Goal: Task Accomplishment & Management: Complete application form

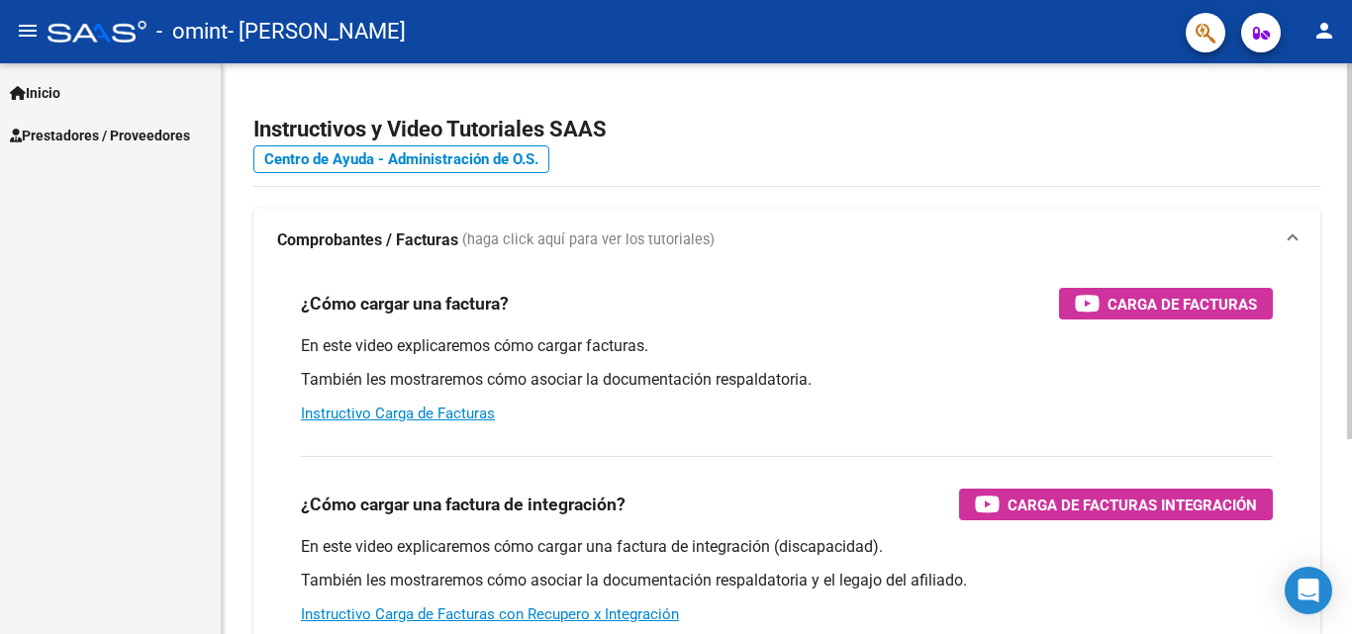
click at [1107, 125] on h2 "Instructivos y Video Tutoriales SAAS" at bounding box center [786, 130] width 1067 height 38
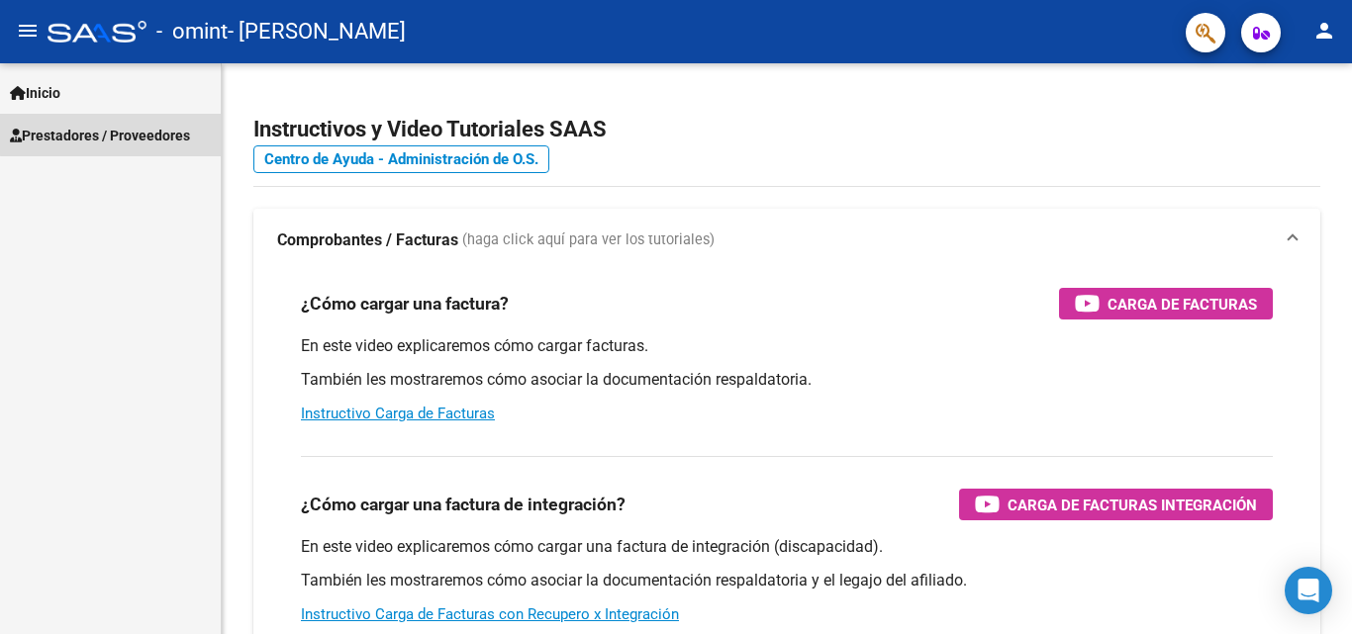
click at [156, 125] on span "Prestadores / Proveedores" at bounding box center [100, 136] width 180 height 22
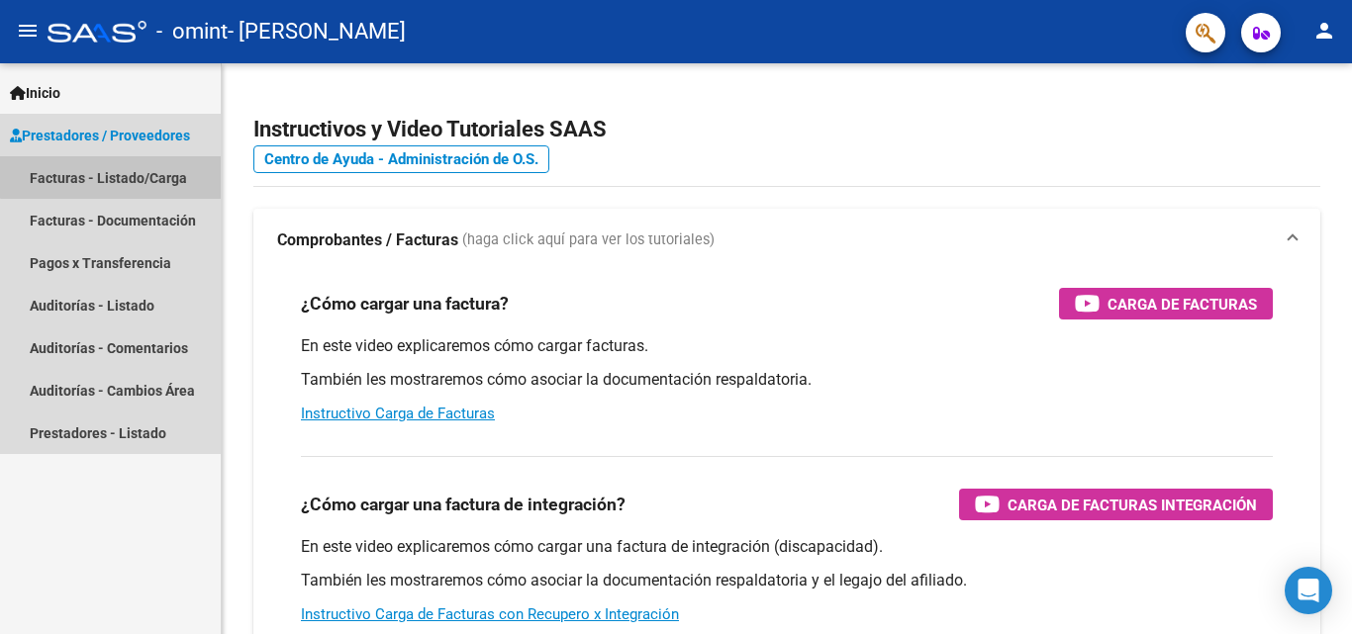
click at [155, 159] on link "Facturas - Listado/Carga" at bounding box center [110, 177] width 221 height 43
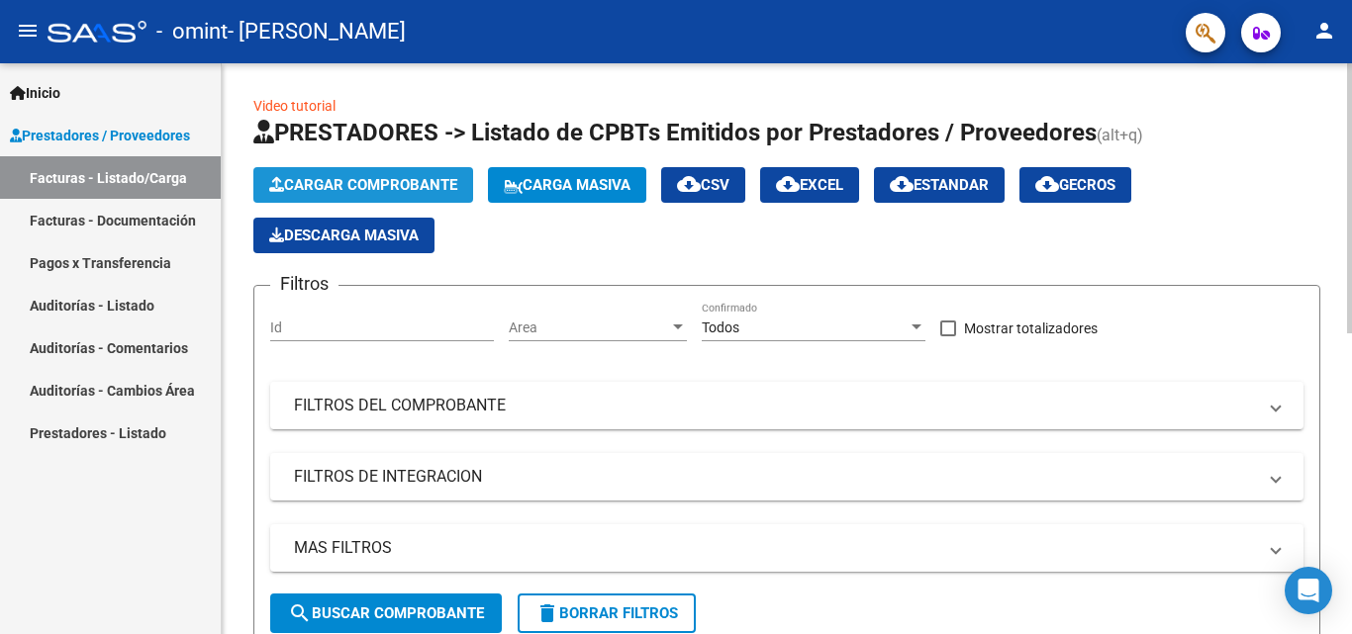
click at [296, 178] on span "Cargar Comprobante" at bounding box center [363, 185] width 188 height 18
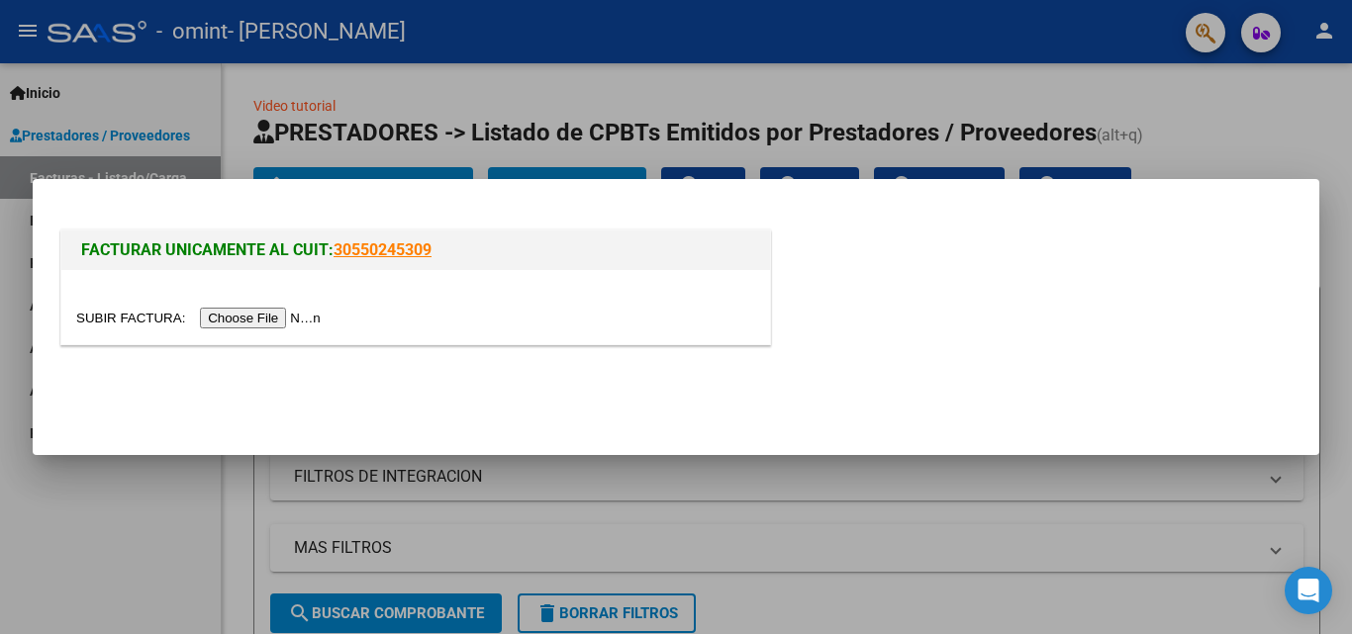
click at [267, 315] on input "file" at bounding box center [201, 318] width 250 height 21
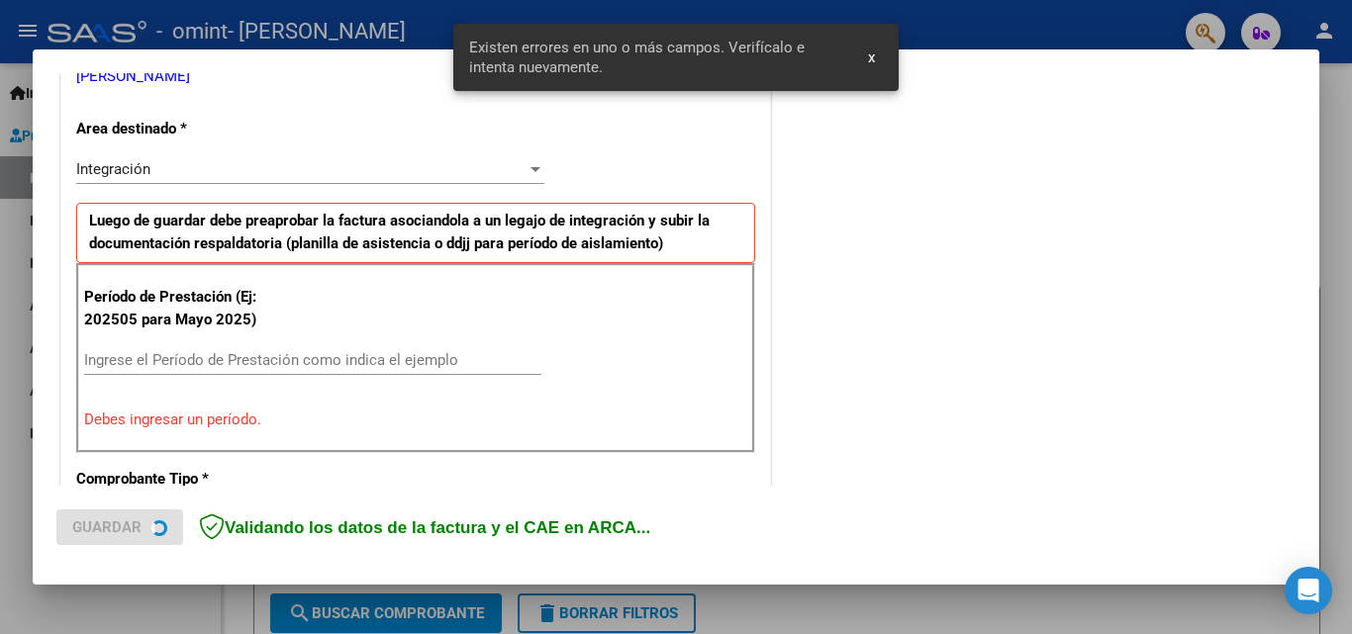
scroll to position [446, 0]
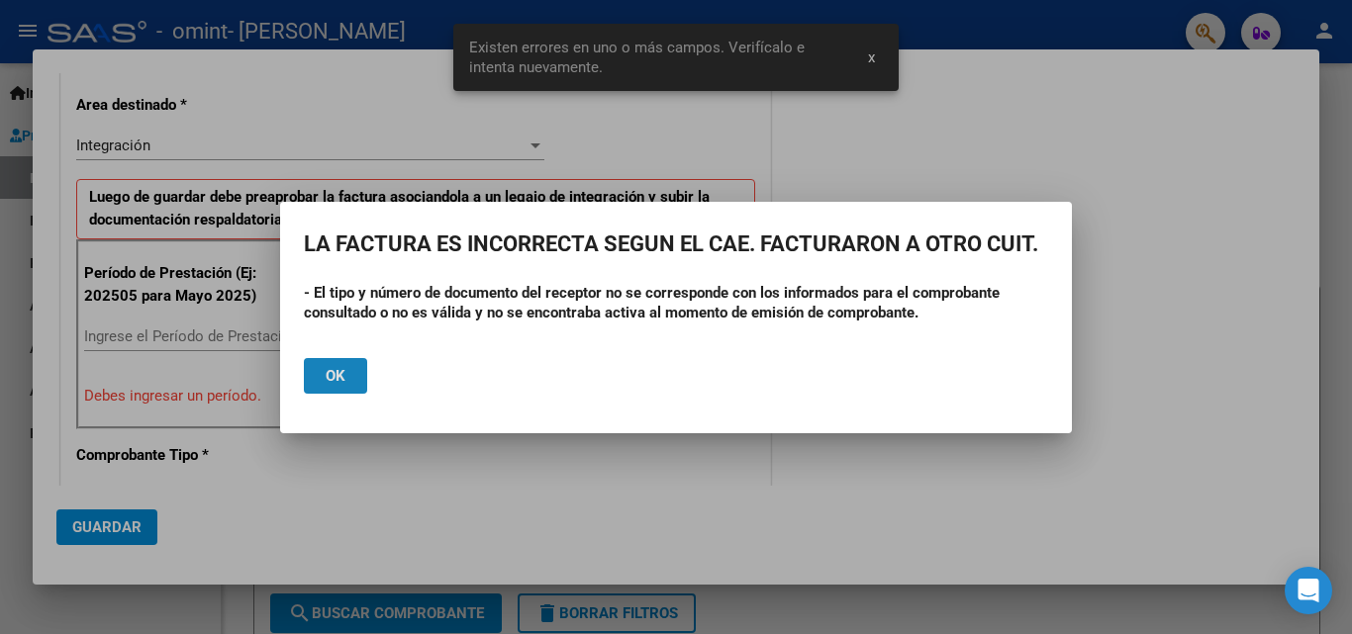
click at [348, 367] on button "Ok" at bounding box center [335, 376] width 63 height 36
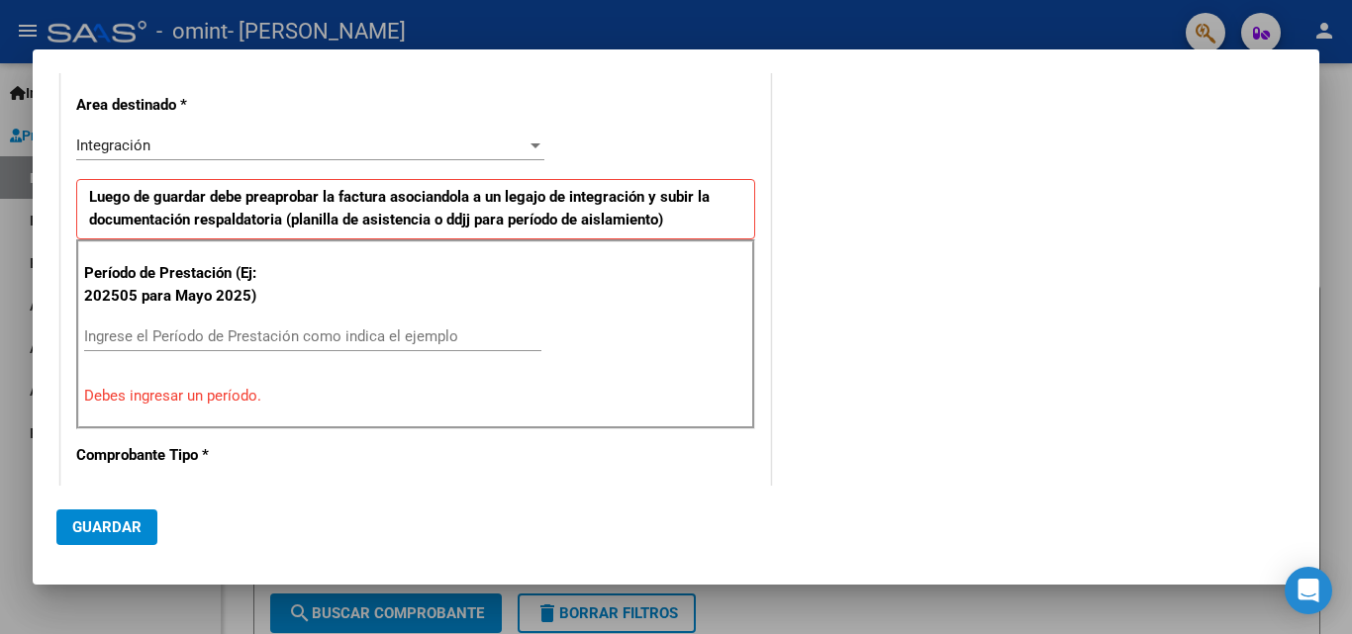
click at [1351, 234] on div at bounding box center [676, 317] width 1352 height 634
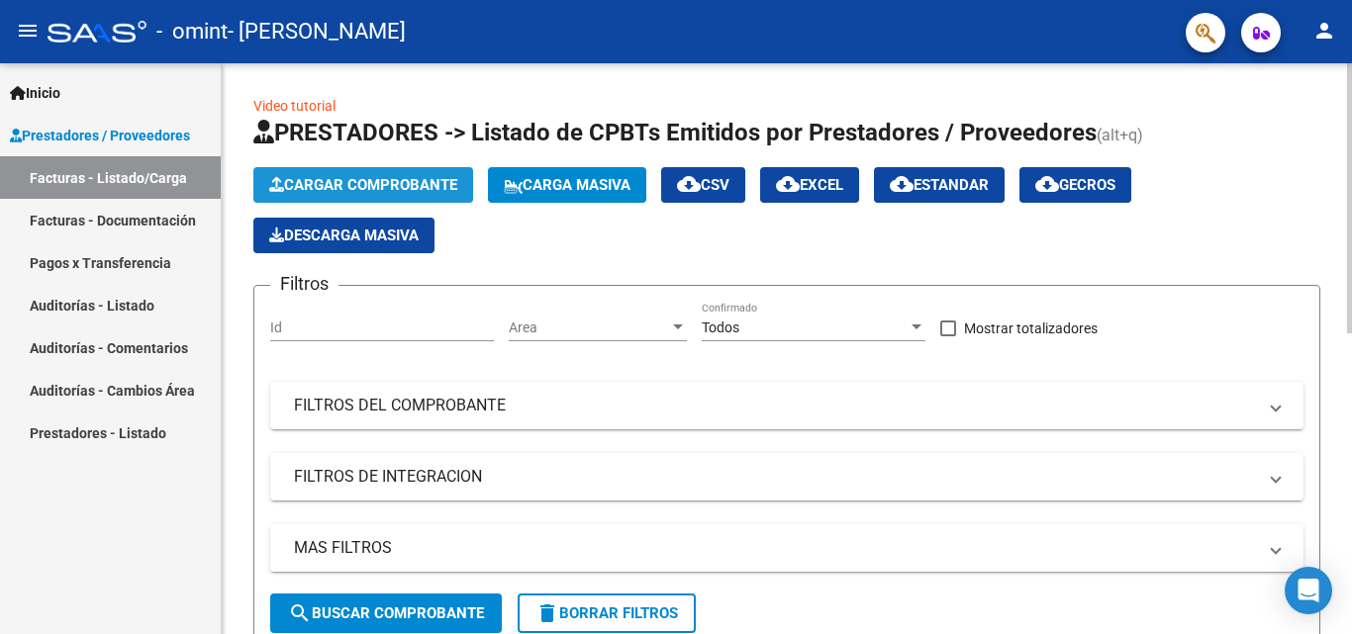
click at [429, 190] on span "Cargar Comprobante" at bounding box center [363, 185] width 188 height 18
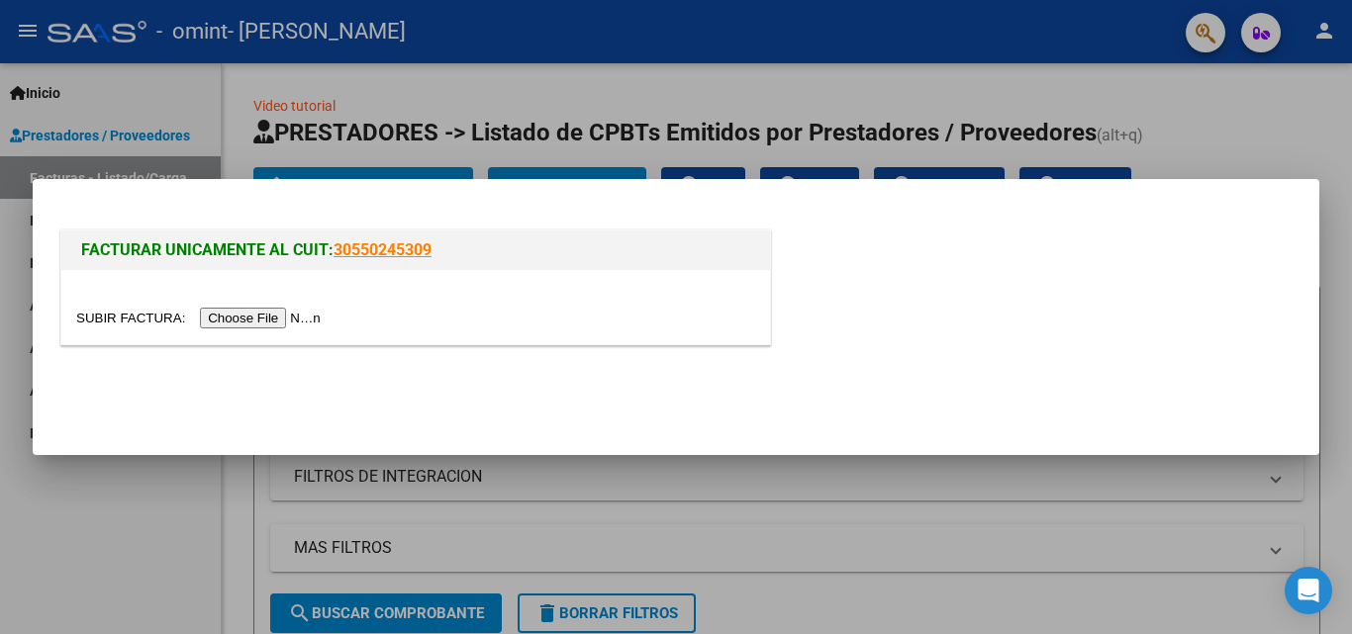
click at [299, 320] on input "file" at bounding box center [201, 318] width 250 height 21
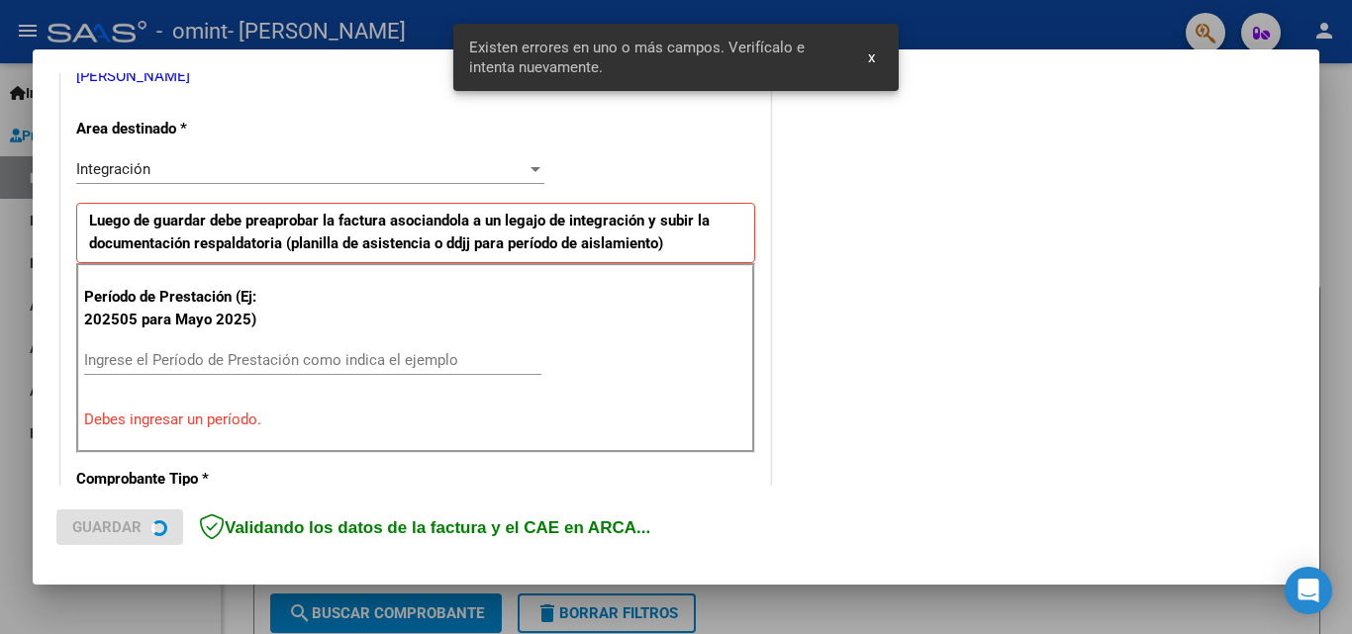
scroll to position [446, 0]
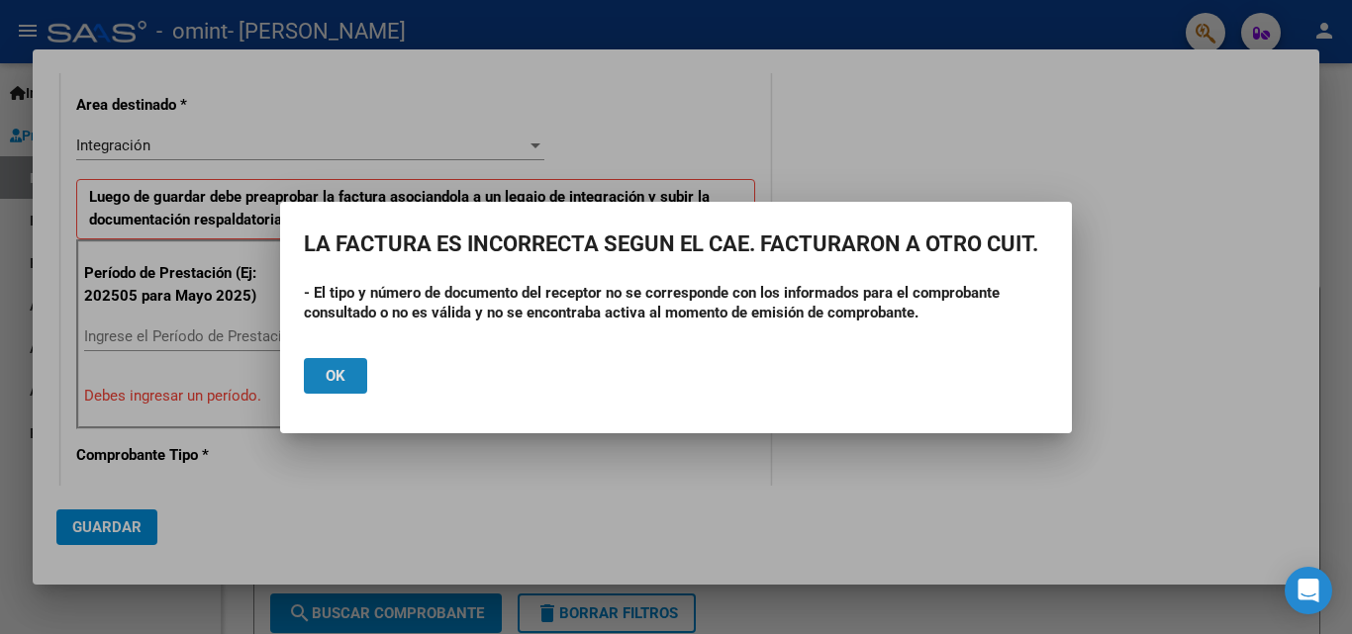
click at [341, 370] on span "Ok" at bounding box center [336, 376] width 20 height 18
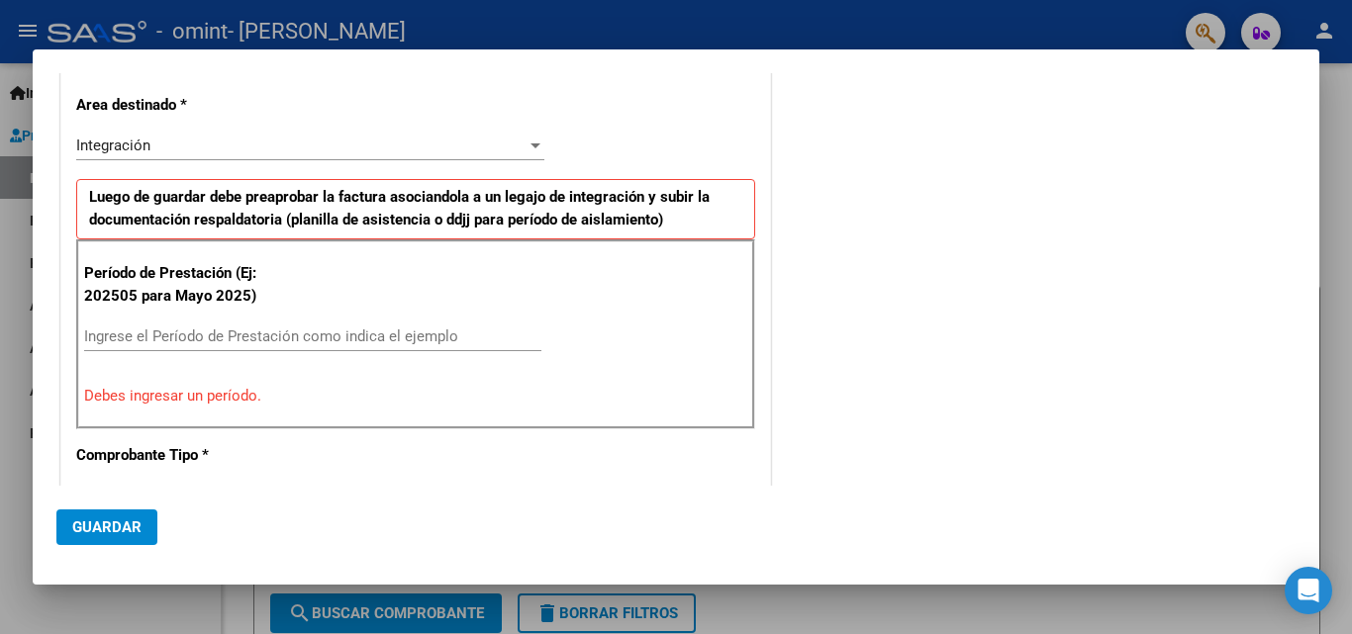
click at [1334, 156] on div at bounding box center [676, 317] width 1352 height 634
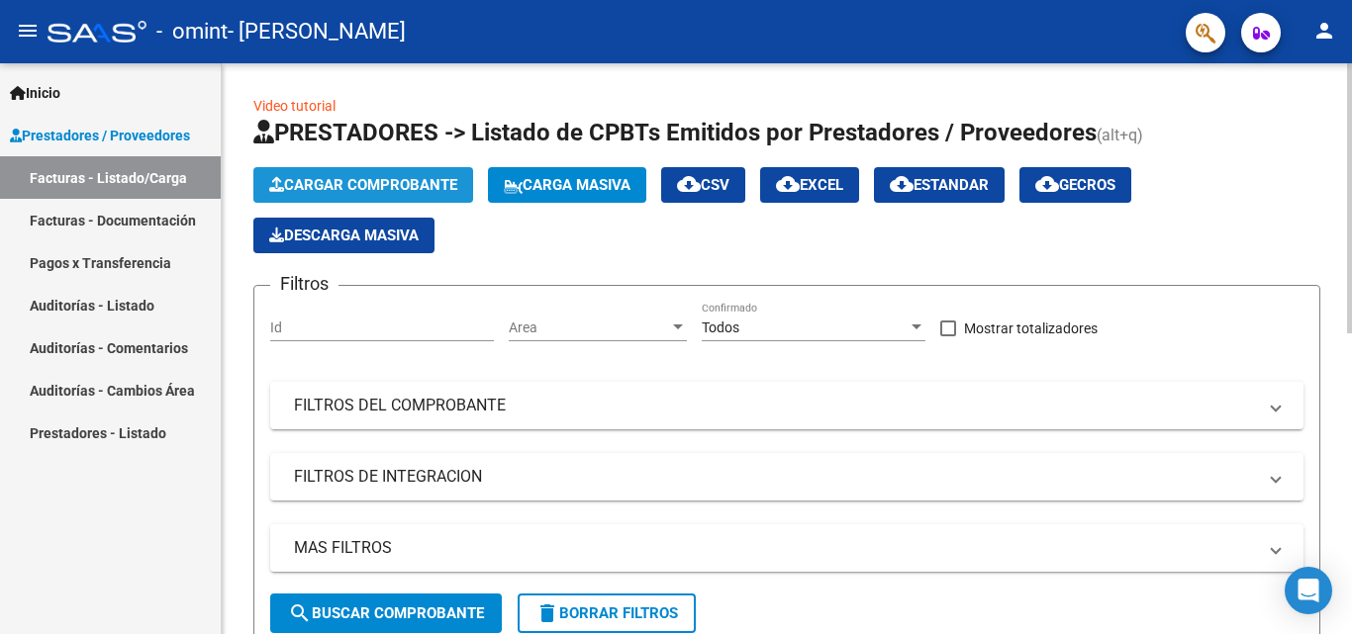
click at [354, 185] on span "Cargar Comprobante" at bounding box center [363, 185] width 188 height 18
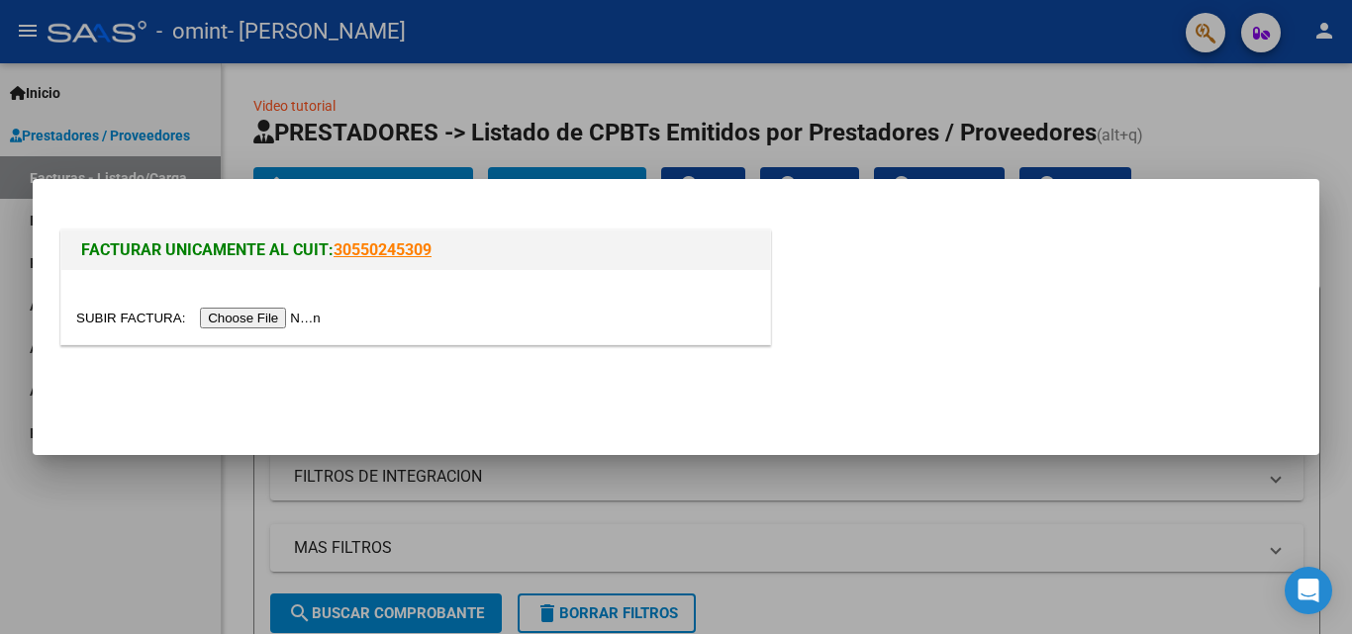
click at [150, 513] on div at bounding box center [676, 317] width 1352 height 634
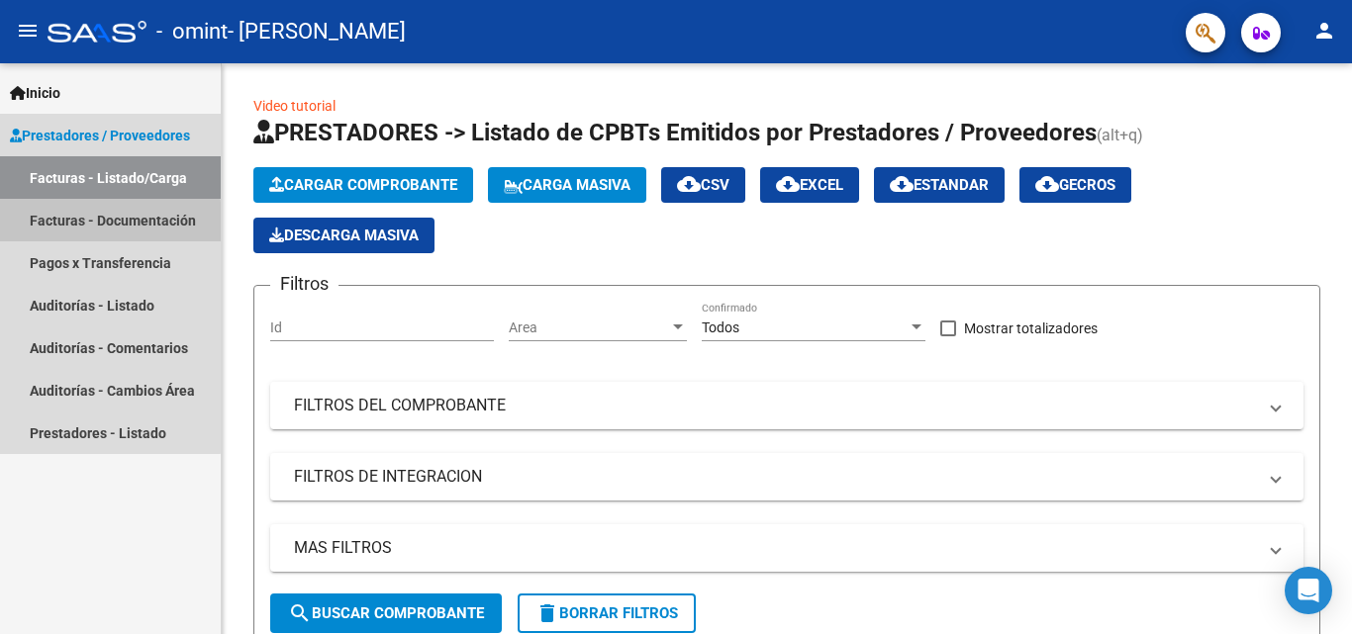
click at [91, 224] on link "Facturas - Documentación" at bounding box center [110, 220] width 221 height 43
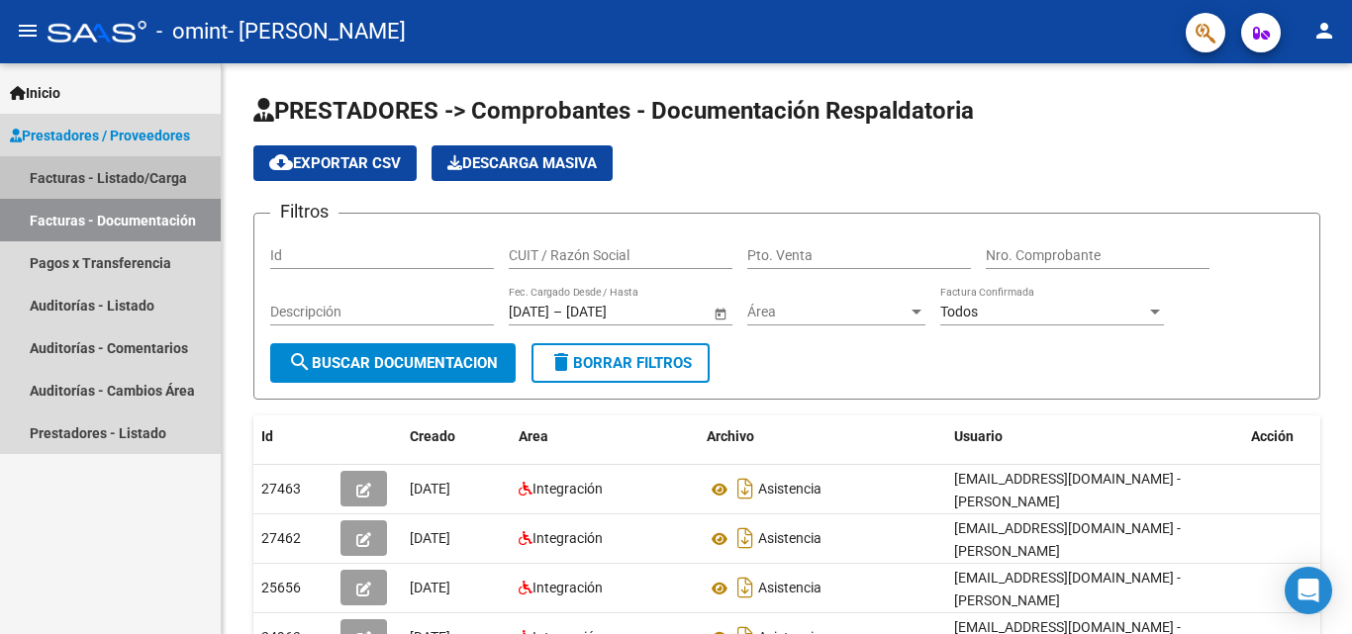
click at [164, 180] on link "Facturas - Listado/Carga" at bounding box center [110, 177] width 221 height 43
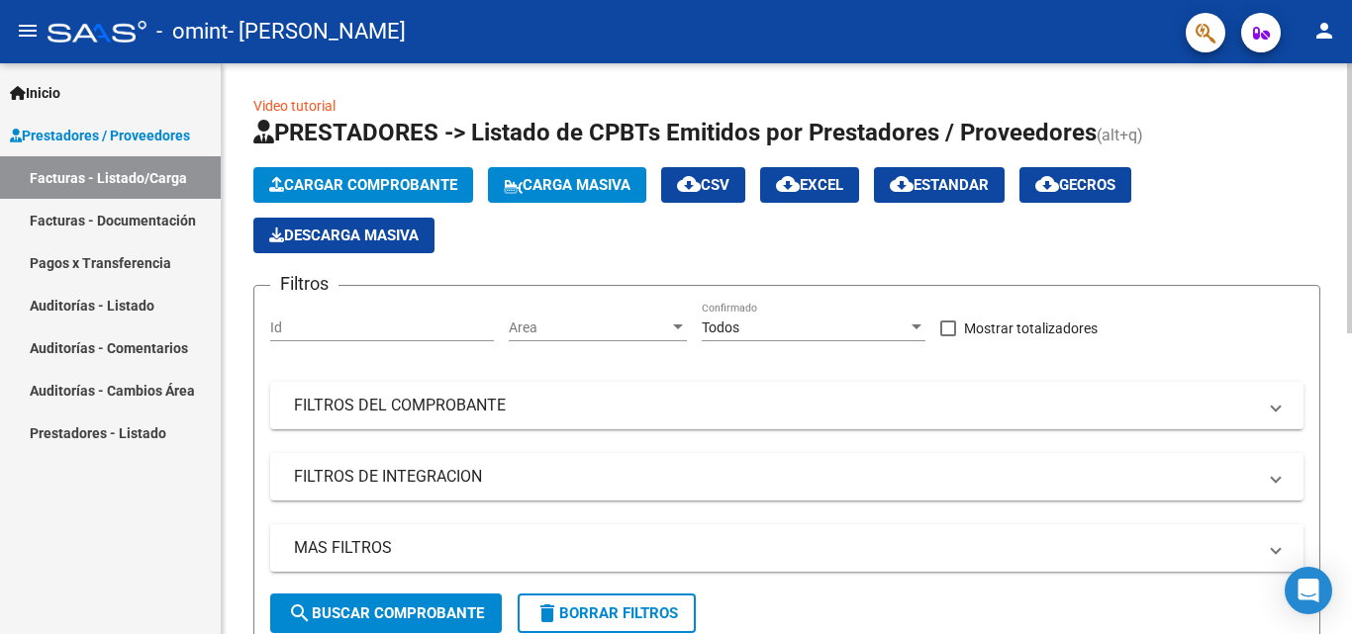
click at [540, 231] on div "Cargar Comprobante Carga Masiva cloud_download CSV cloud_download EXCEL cloud_d…" at bounding box center [786, 210] width 1067 height 86
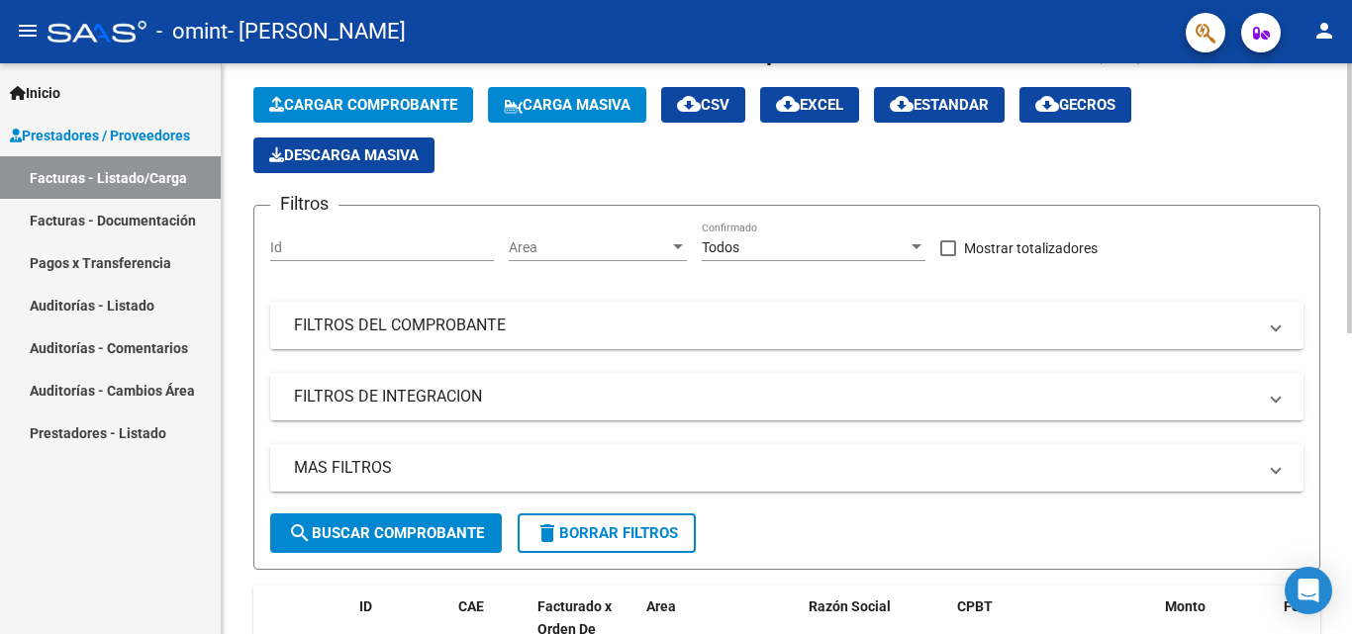
scroll to position [79, 0]
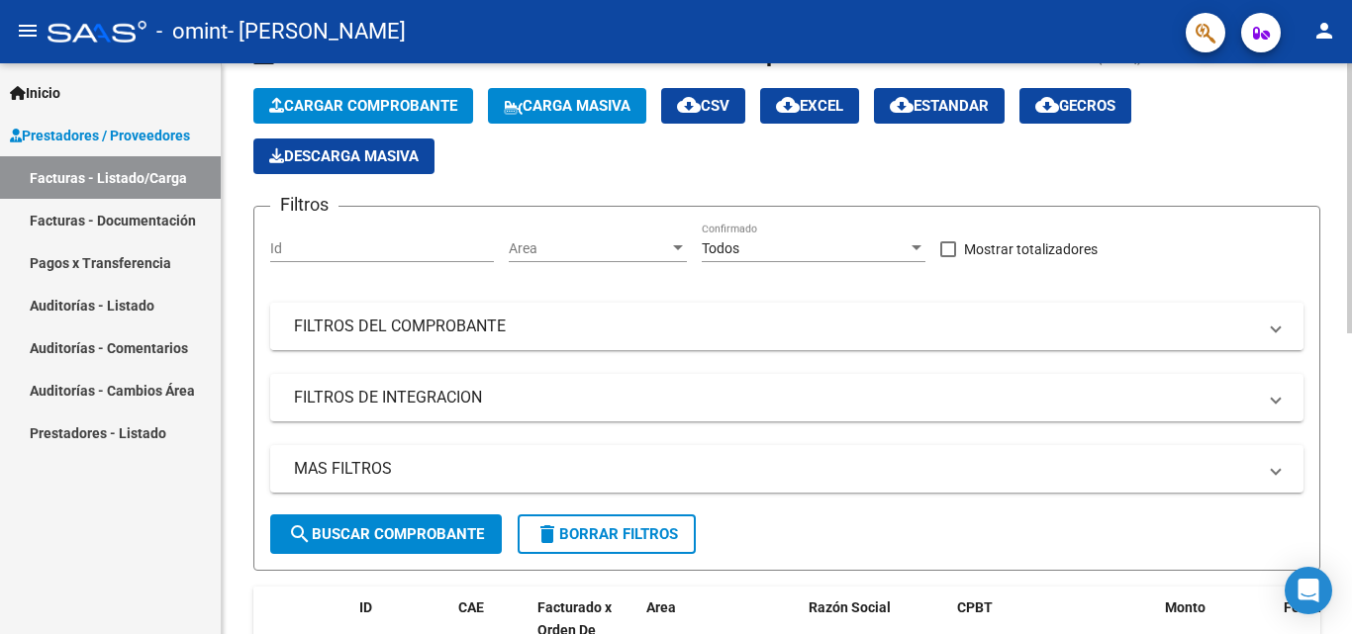
click at [554, 322] on mat-panel-title "FILTROS DEL COMPROBANTE" at bounding box center [775, 327] width 962 height 22
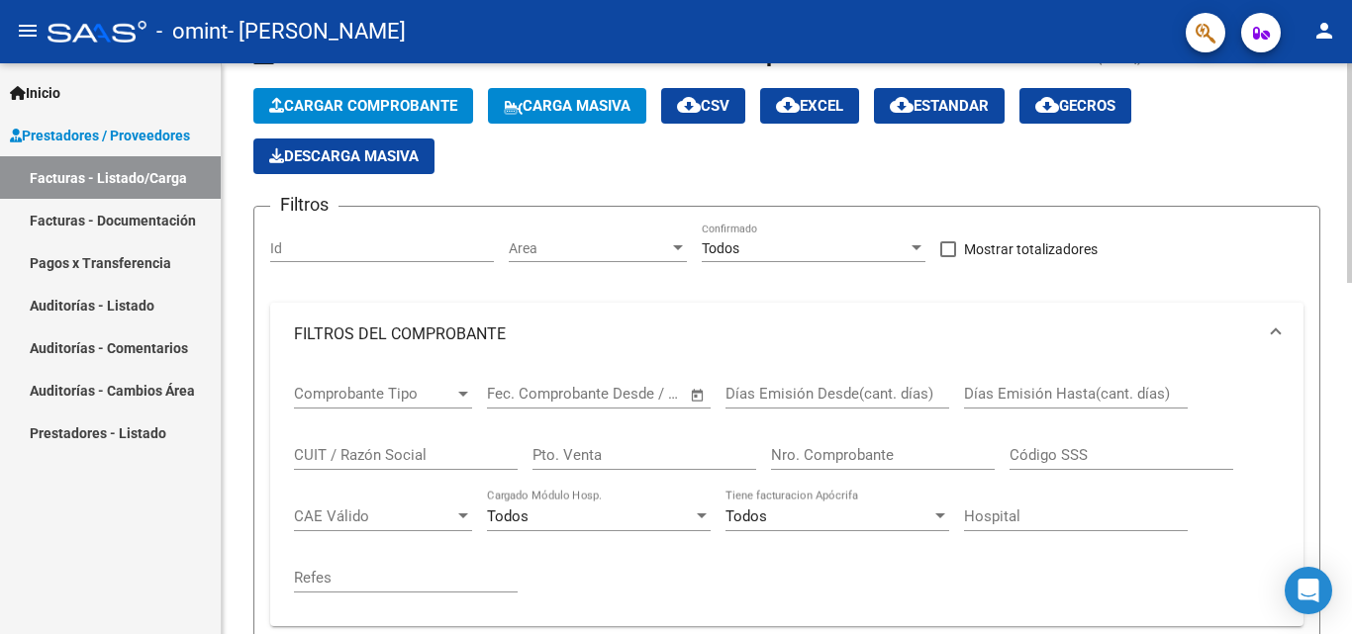
click at [569, 176] on app-list-header "PRESTADORES -> Listado de CPBTs Emitidos por Prestadores / Proveedores (alt+q) …" at bounding box center [786, 443] width 1067 height 810
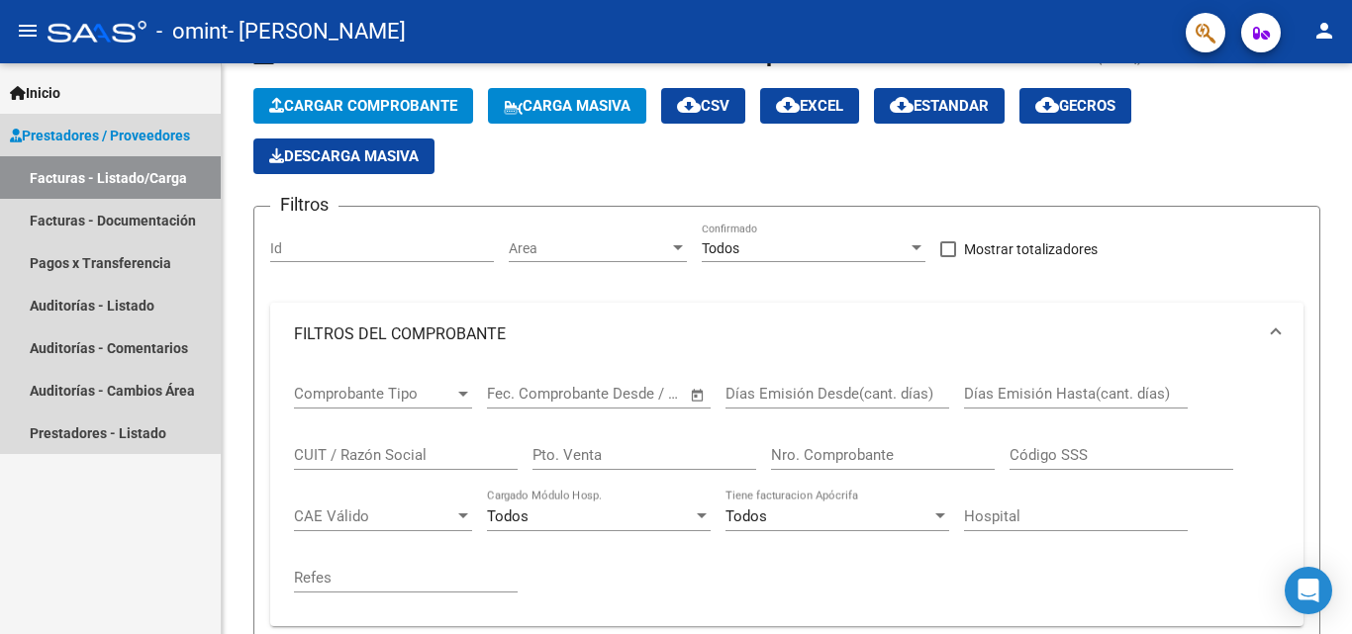
click at [88, 131] on span "Prestadores / Proveedores" at bounding box center [100, 136] width 180 height 22
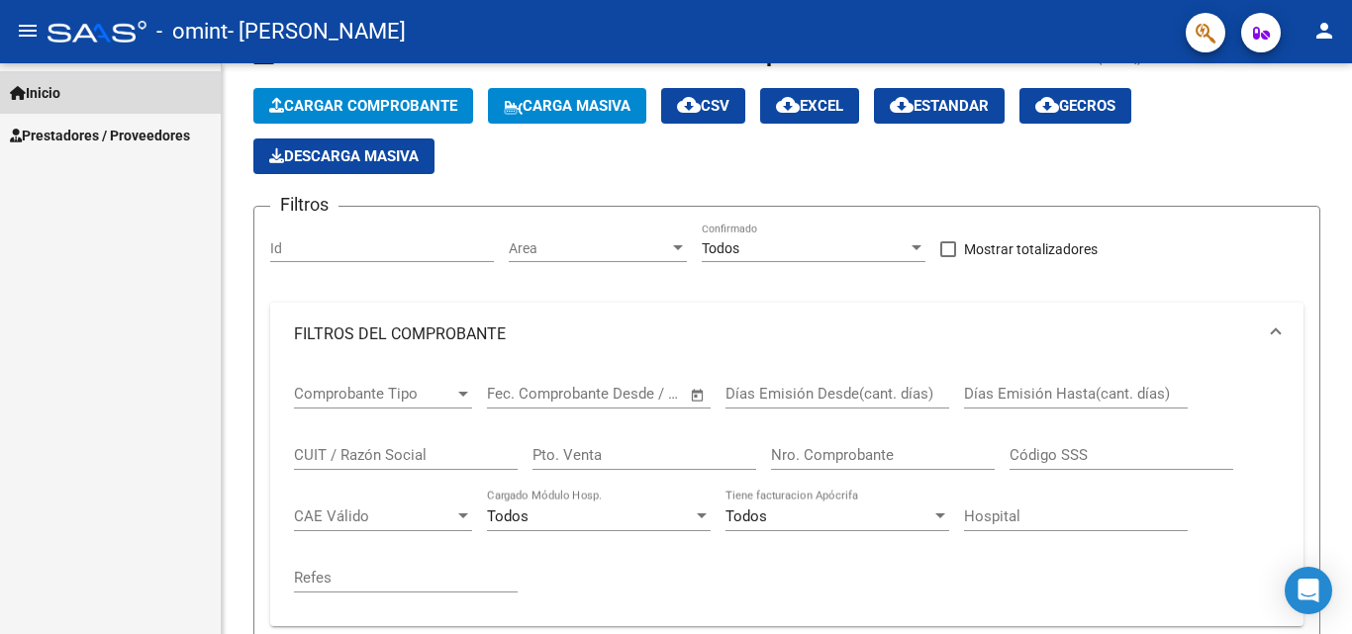
click at [46, 88] on span "Inicio" at bounding box center [35, 93] width 50 height 22
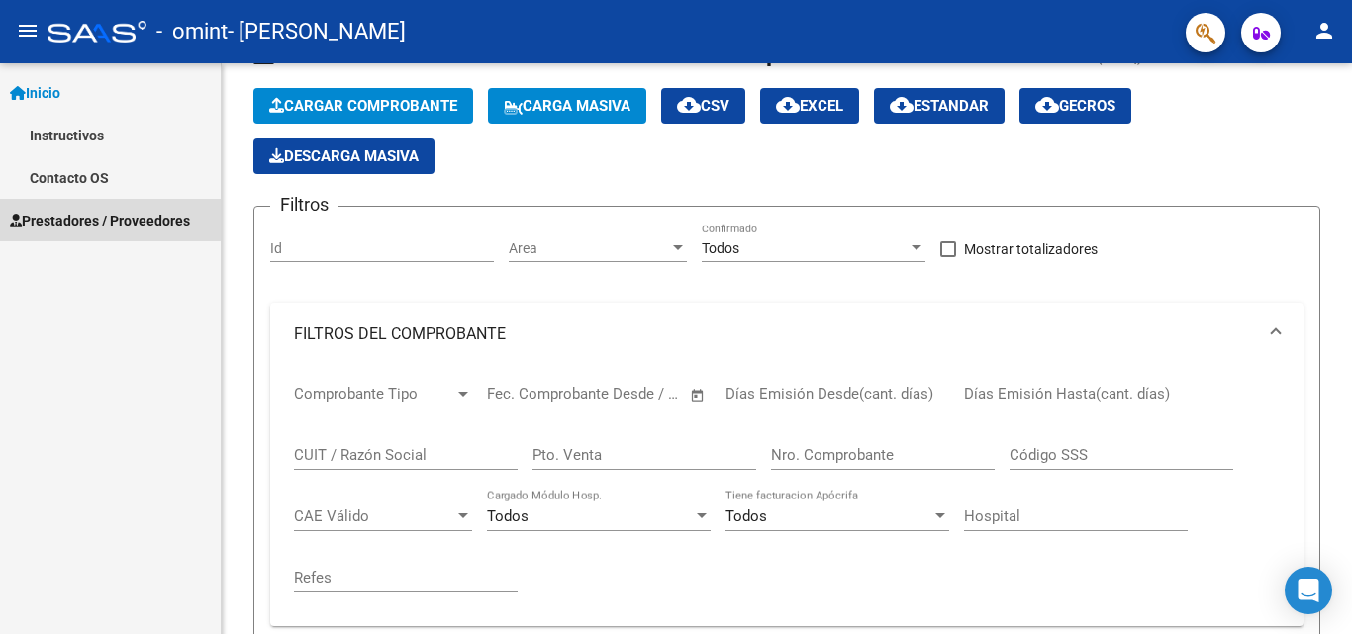
click at [64, 217] on span "Prestadores / Proveedores" at bounding box center [100, 221] width 180 height 22
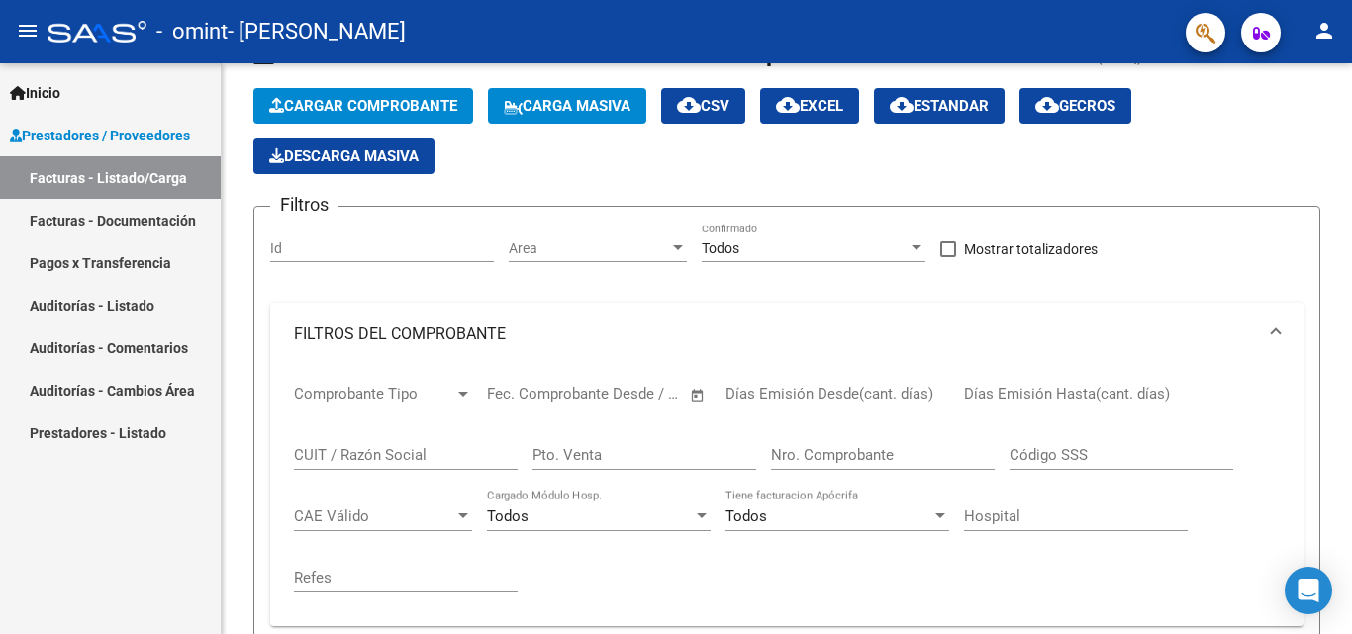
click at [130, 171] on link "Facturas - Listado/Carga" at bounding box center [110, 177] width 221 height 43
click at [338, 246] on input "Id" at bounding box center [382, 249] width 224 height 17
click at [560, 242] on span "Area" at bounding box center [589, 249] width 160 height 17
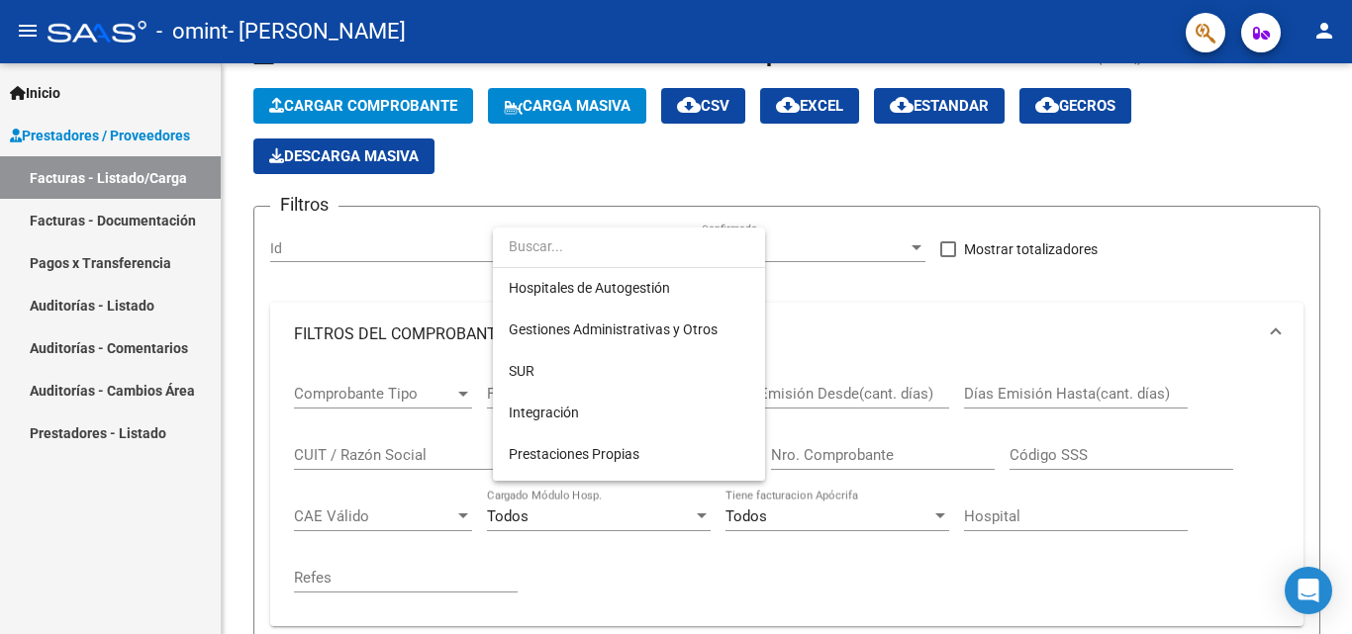
scroll to position [0, 0]
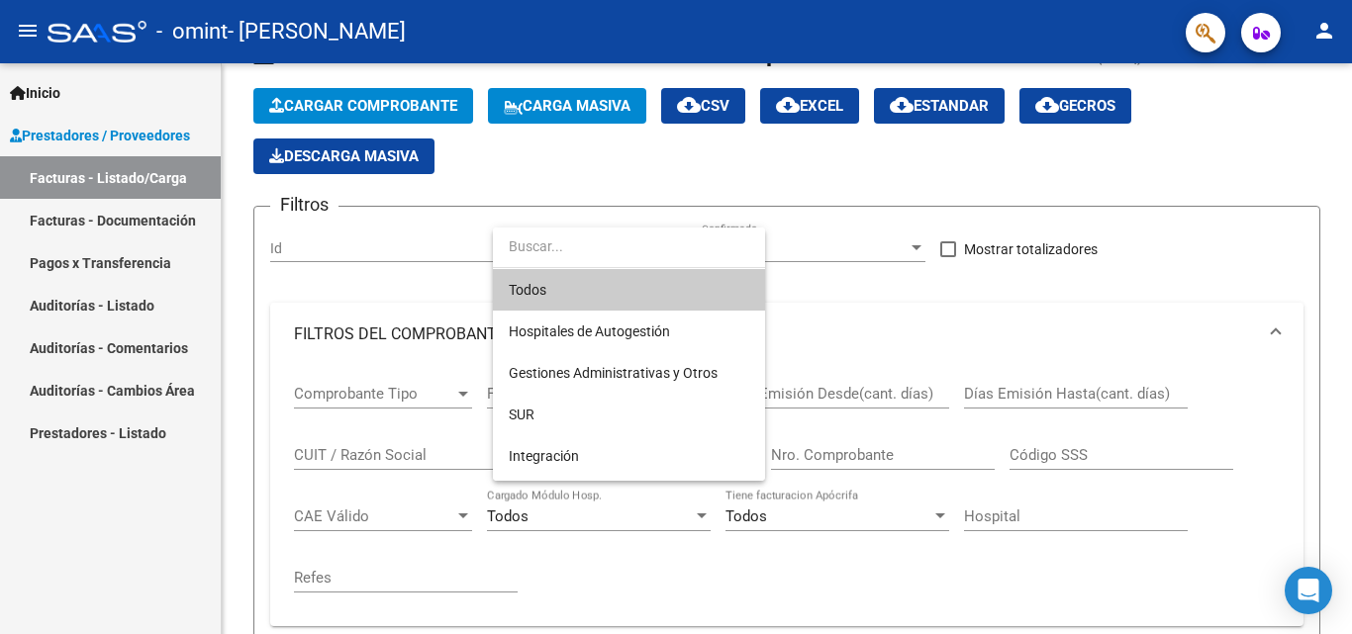
click at [450, 245] on div at bounding box center [676, 317] width 1352 height 634
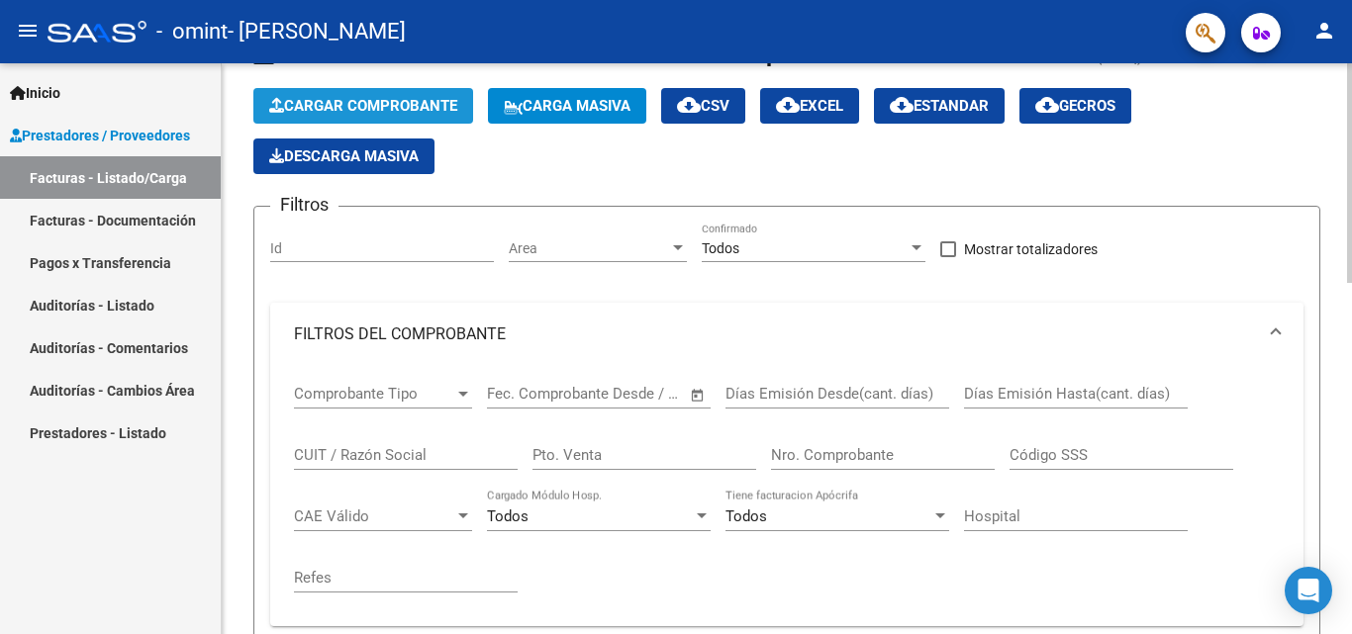
click at [352, 97] on span "Cargar Comprobante" at bounding box center [363, 106] width 188 height 18
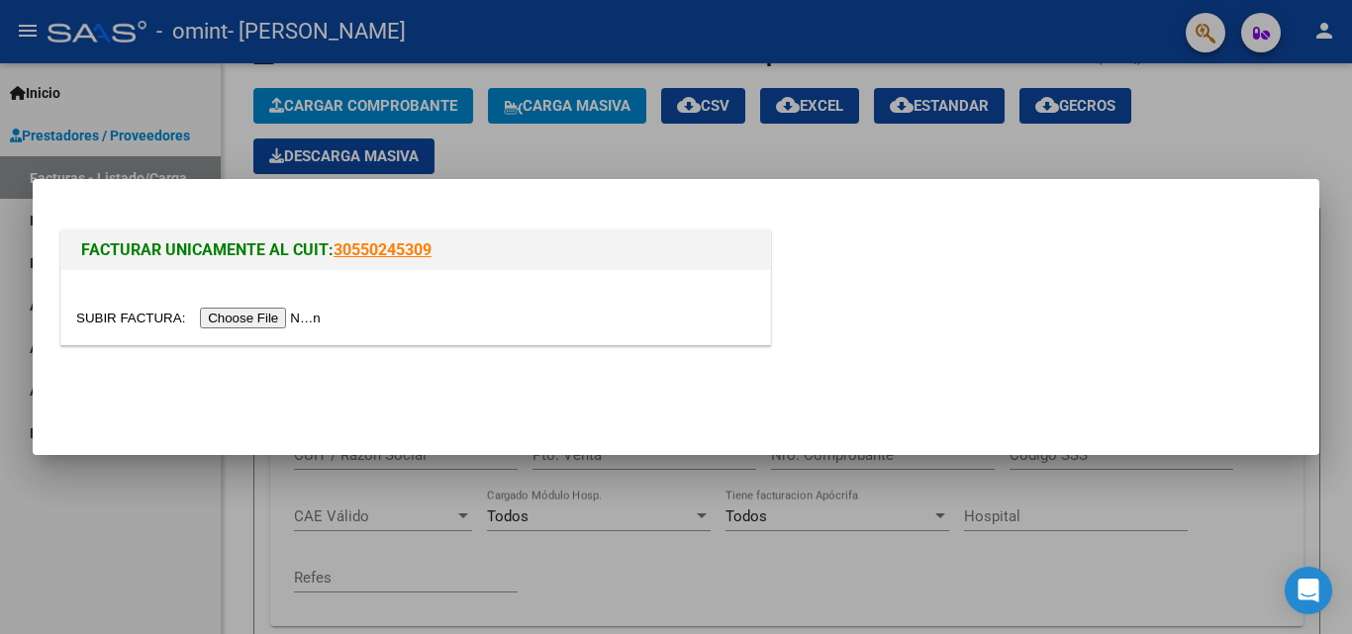
click at [277, 320] on input "file" at bounding box center [201, 318] width 250 height 21
click at [364, 251] on link "30550245309" at bounding box center [383, 250] width 98 height 19
click at [990, 139] on div at bounding box center [676, 317] width 1352 height 634
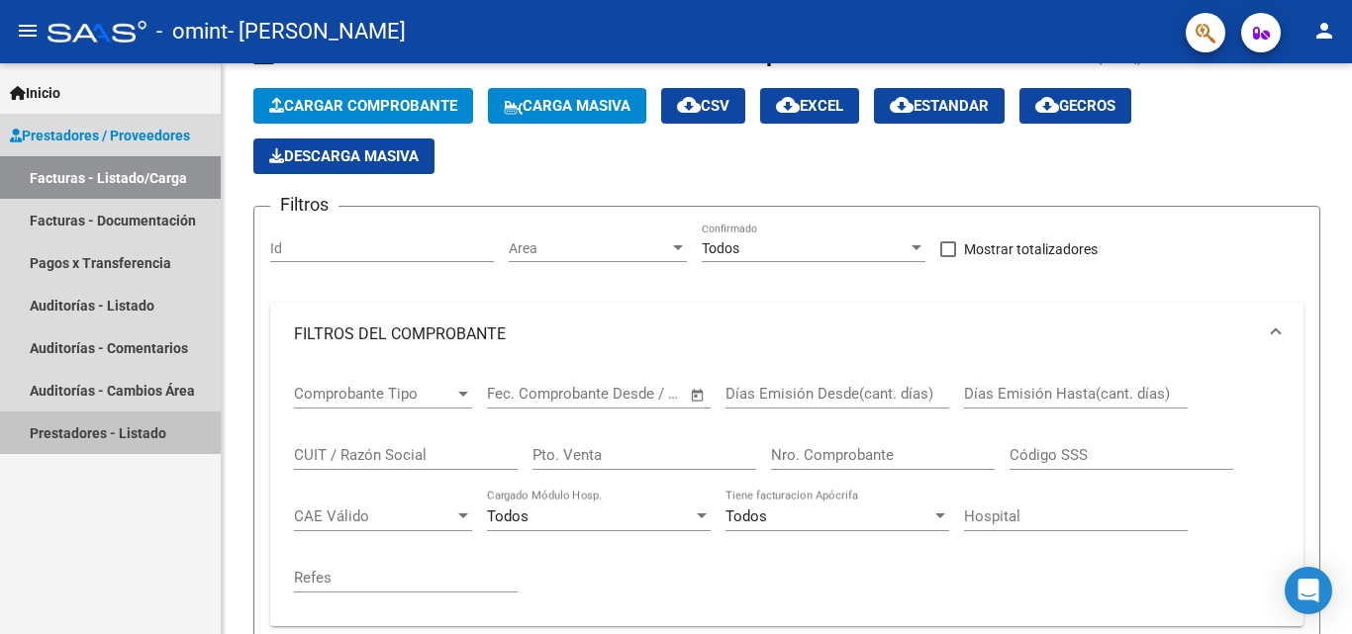
click at [107, 431] on link "Prestadores - Listado" at bounding box center [110, 433] width 221 height 43
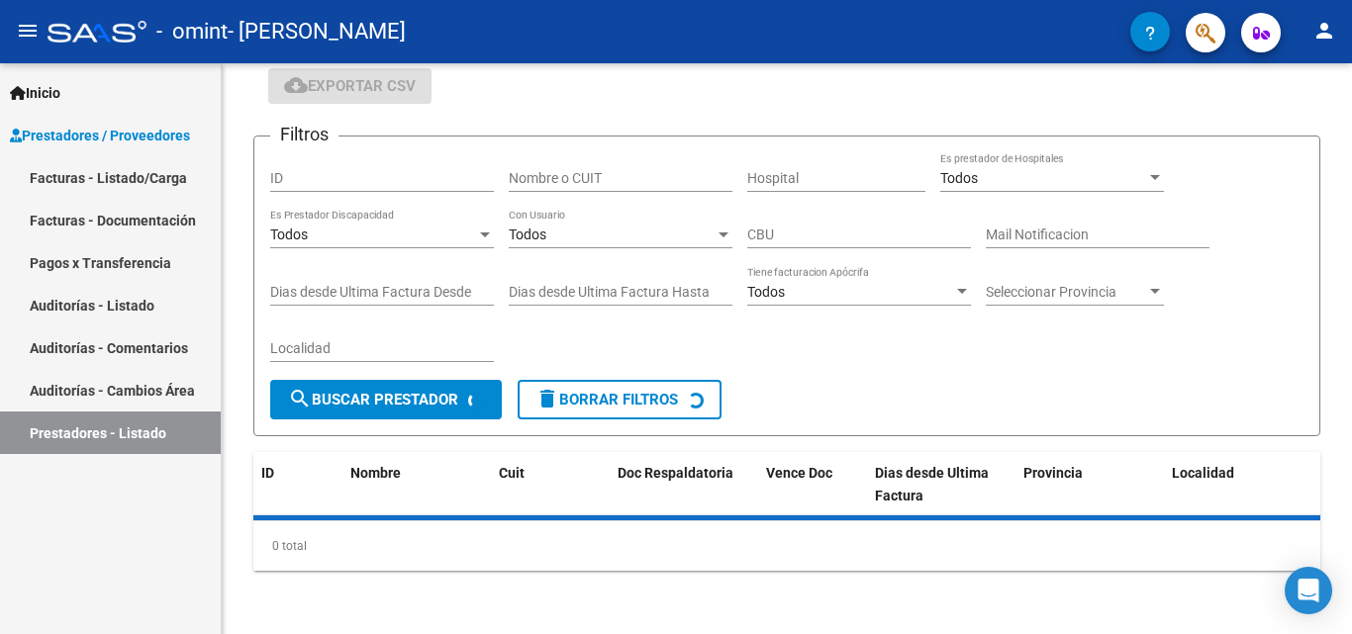
scroll to position [79, 0]
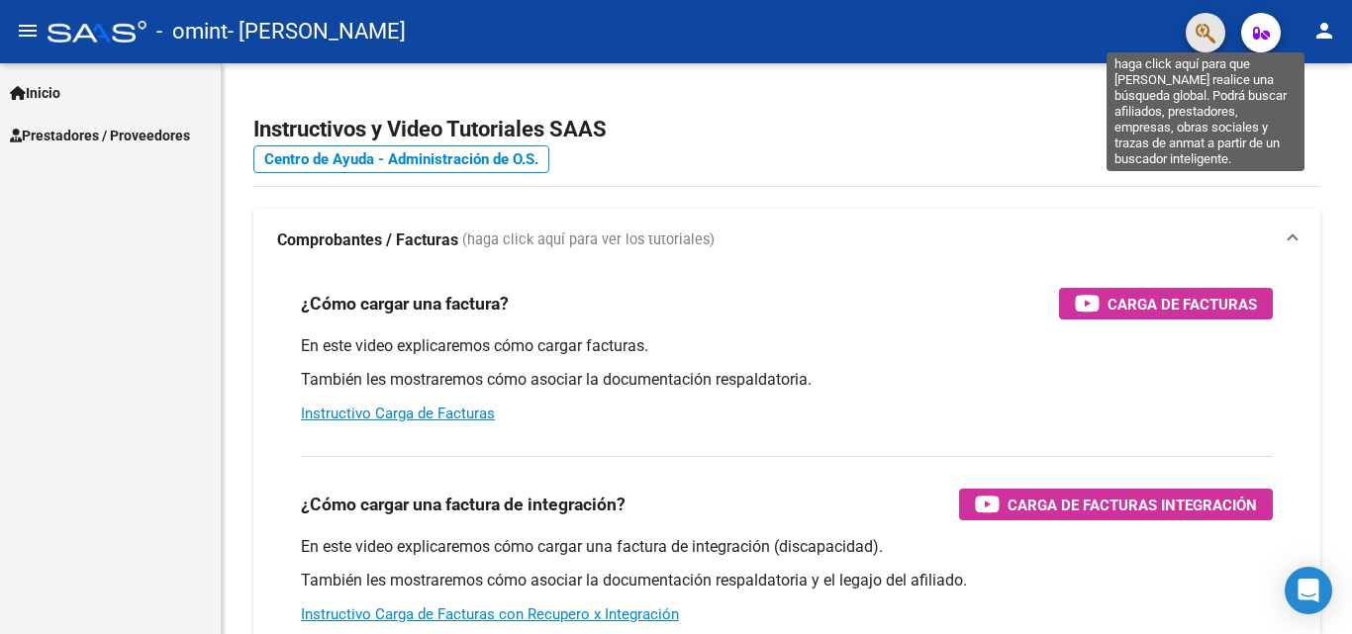
click at [1208, 32] on icon "button" at bounding box center [1206, 33] width 20 height 23
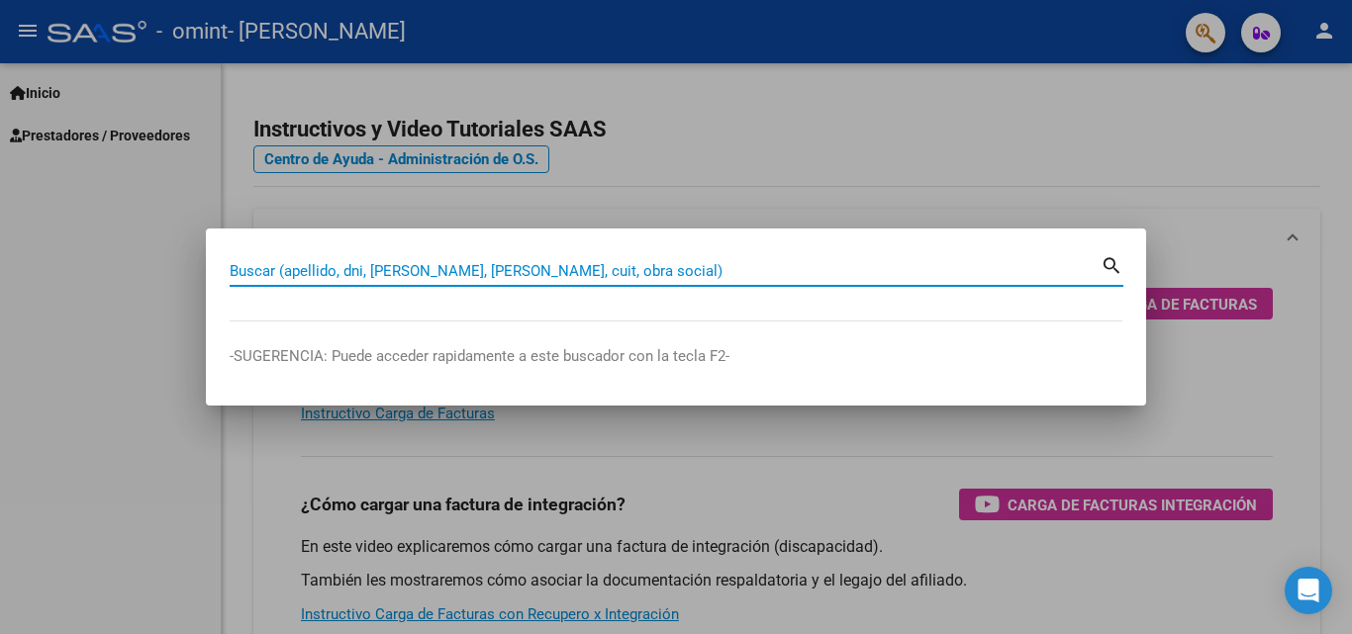
click at [452, 272] on input "Buscar (apellido, dni, cuil, nro traspaso, cuit, obra social)" at bounding box center [665, 271] width 871 height 18
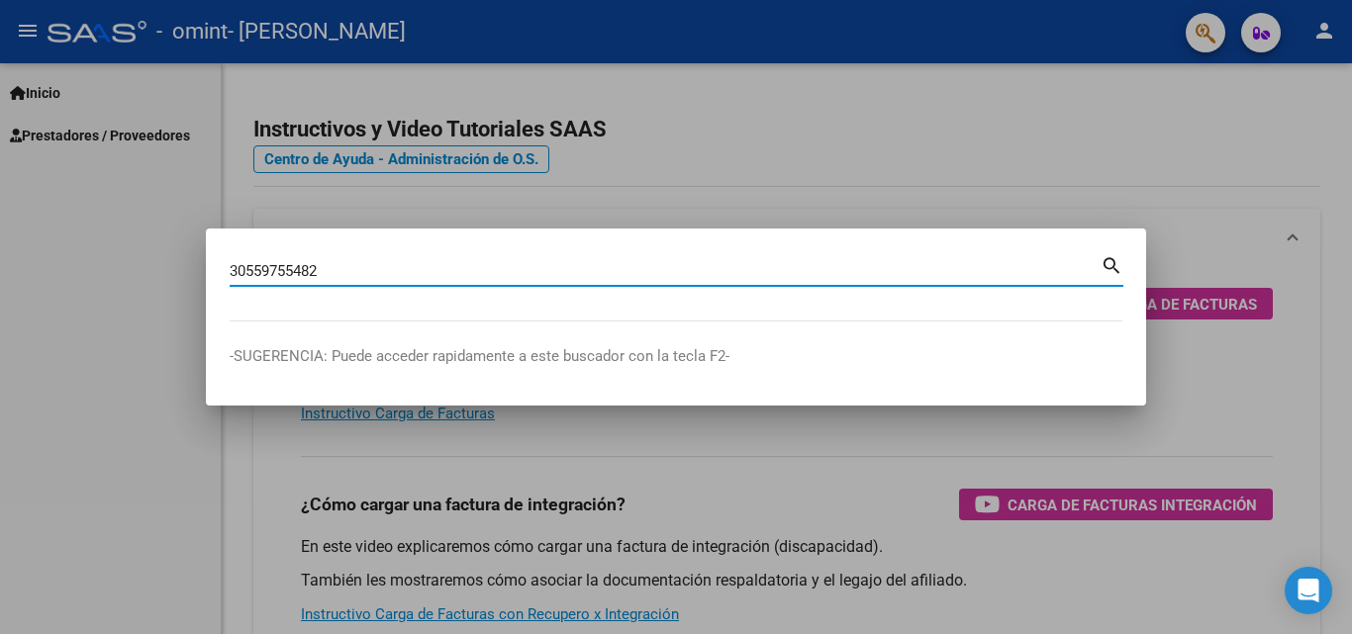
type input "30559755482"
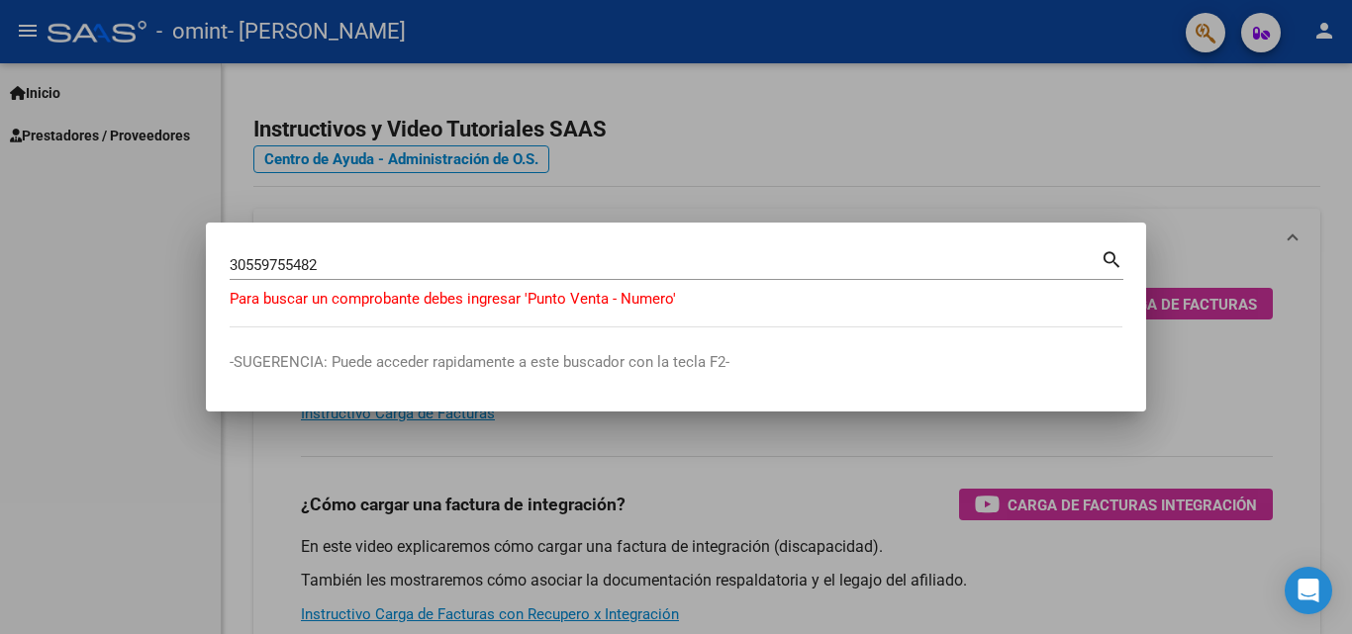
click at [109, 413] on div at bounding box center [676, 317] width 1352 height 634
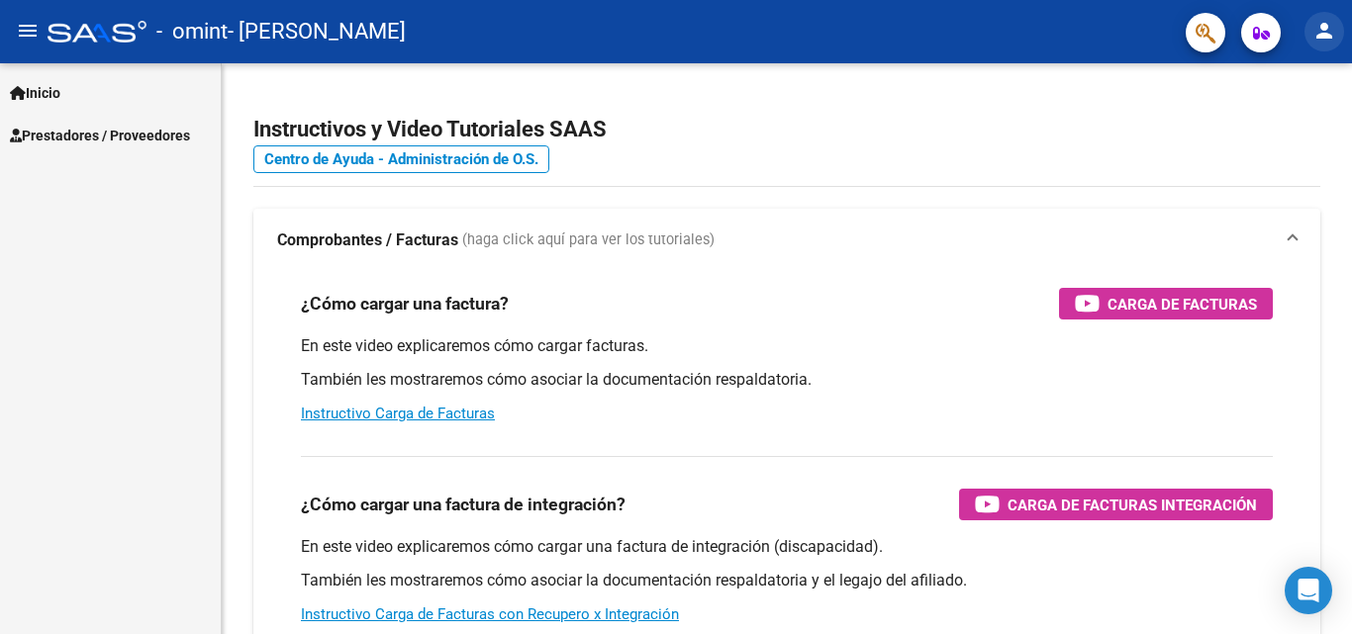
click at [1324, 35] on mat-icon "person" at bounding box center [1324, 31] width 24 height 24
click at [1262, 37] on div at bounding box center [676, 317] width 1352 height 634
click at [1254, 34] on icon "button" at bounding box center [1261, 33] width 17 height 15
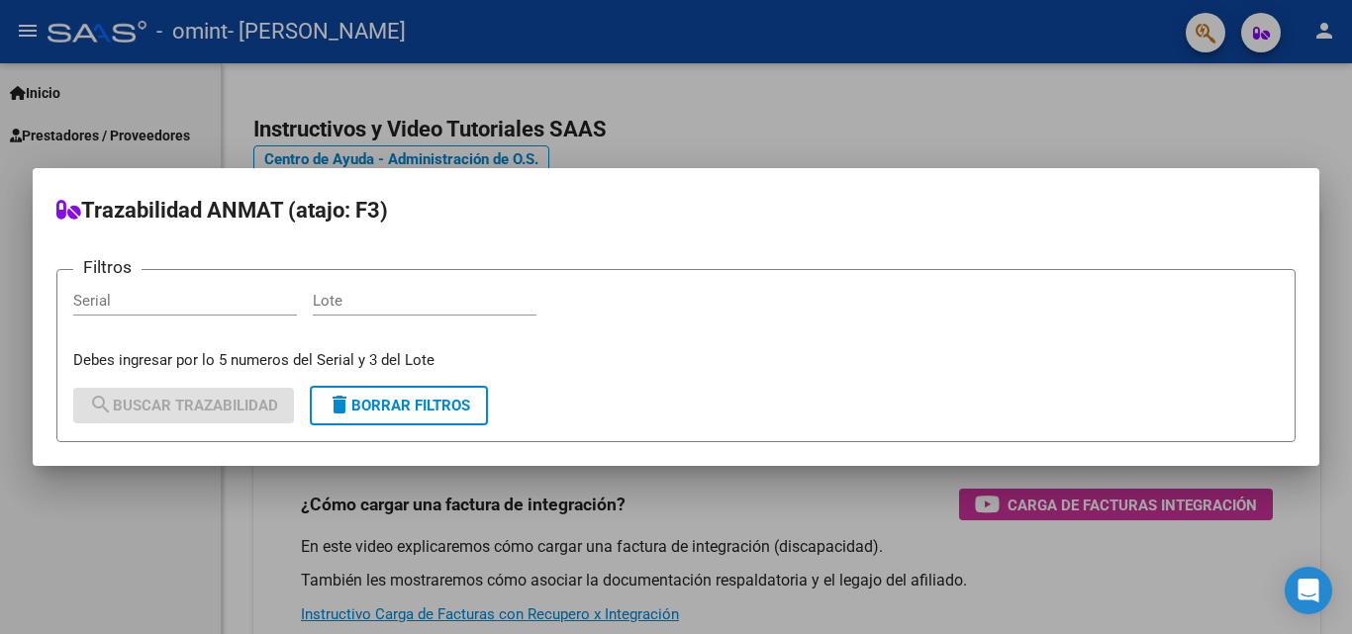
click at [1126, 96] on div at bounding box center [676, 317] width 1352 height 634
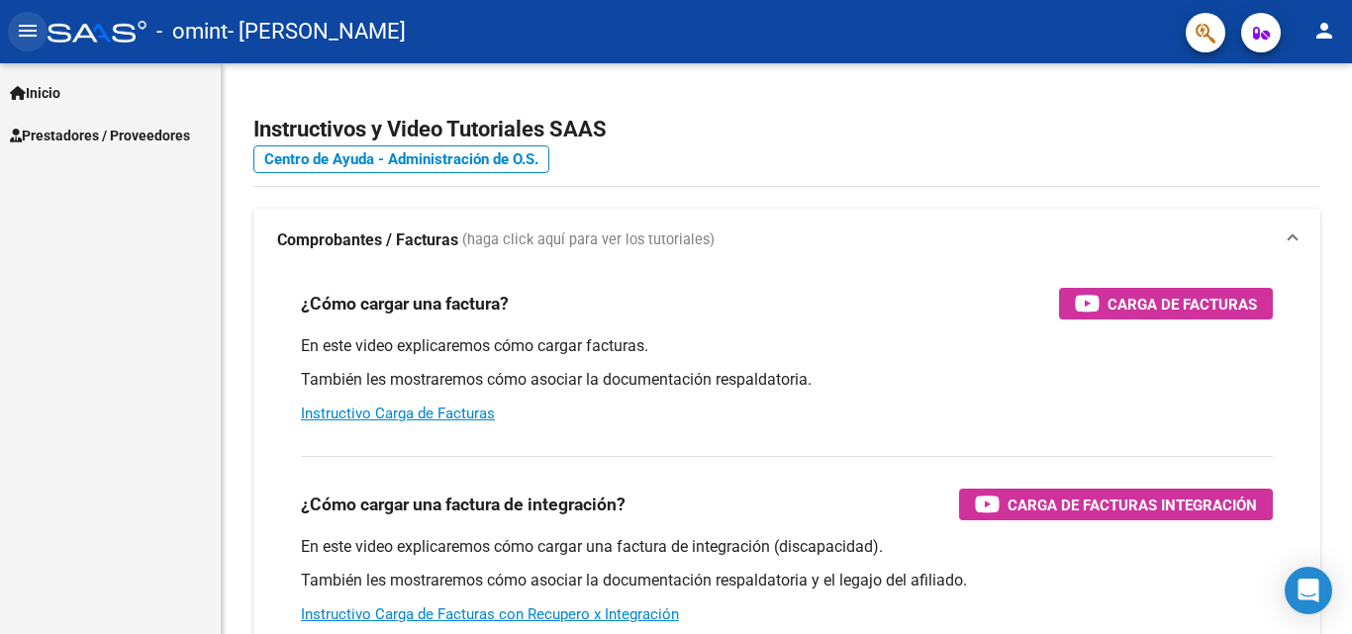
click at [21, 36] on mat-icon "menu" at bounding box center [28, 31] width 24 height 24
